Goal: Task Accomplishment & Management: Complete application form

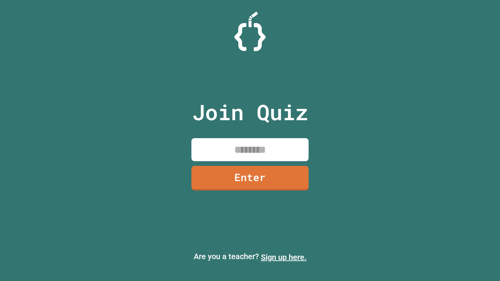
click at [284, 258] on link "Sign up here." at bounding box center [284, 257] width 46 height 9
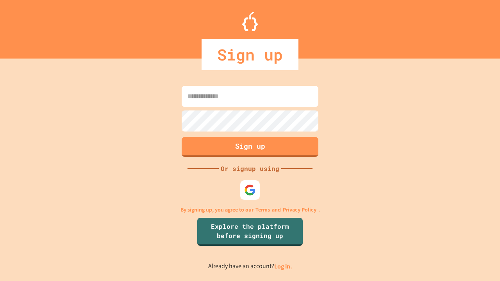
click at [284, 267] on link "Log in." at bounding box center [283, 267] width 18 height 8
